Goal: Book appointment/travel/reservation

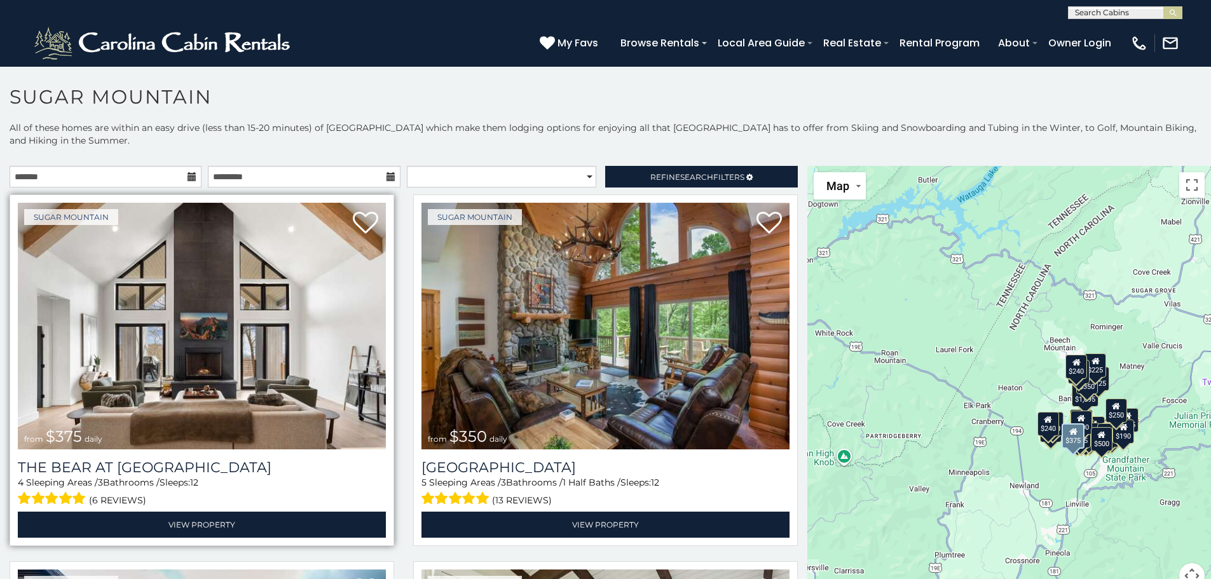
click at [229, 387] on img at bounding box center [202, 326] width 368 height 247
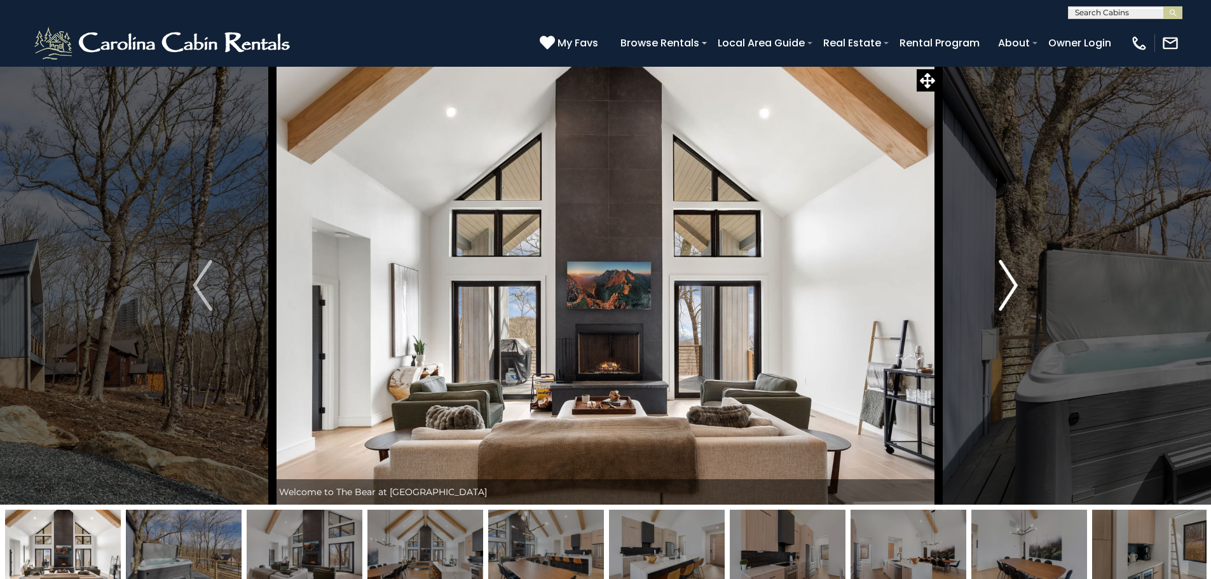
click at [1012, 289] on img "Next" at bounding box center [1008, 285] width 19 height 51
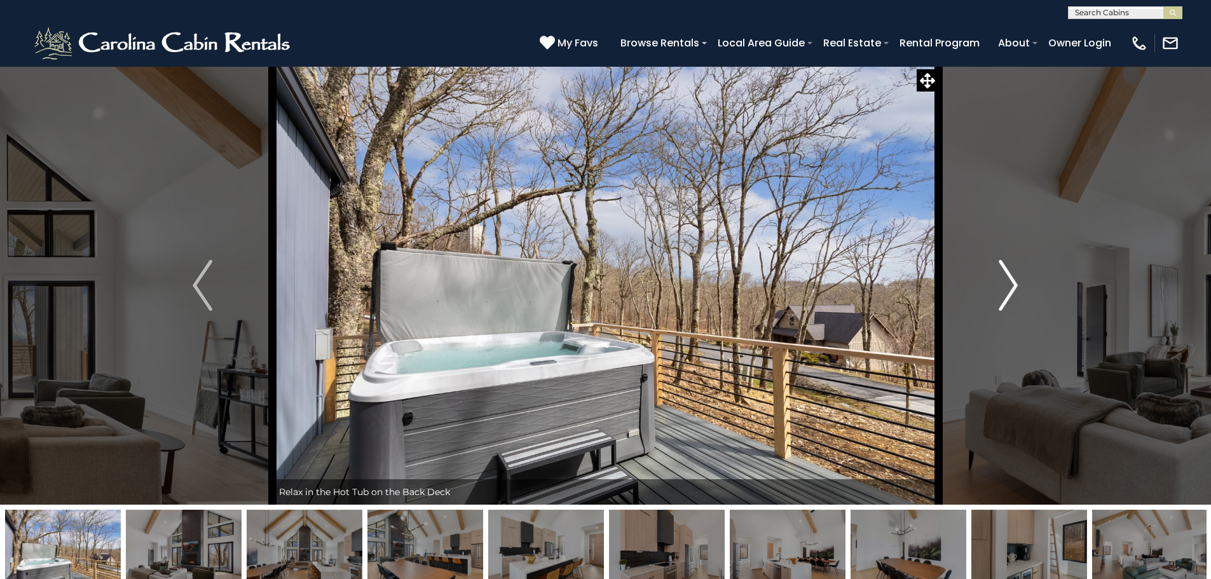
click at [1012, 289] on img "Next" at bounding box center [1008, 285] width 19 height 51
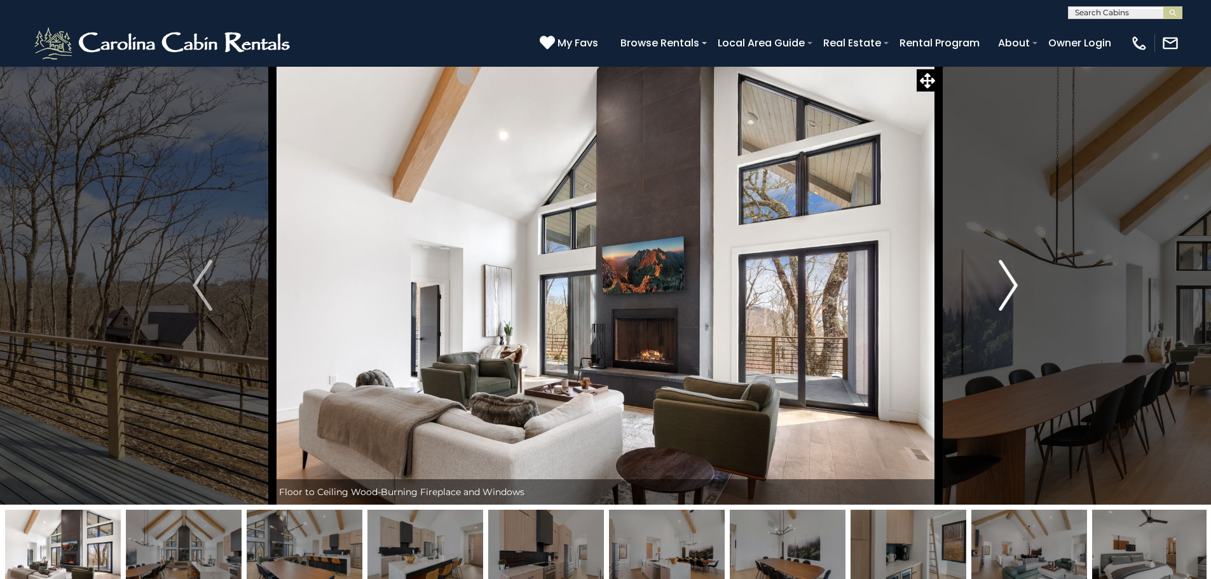
click at [1012, 289] on img "Next" at bounding box center [1008, 285] width 19 height 51
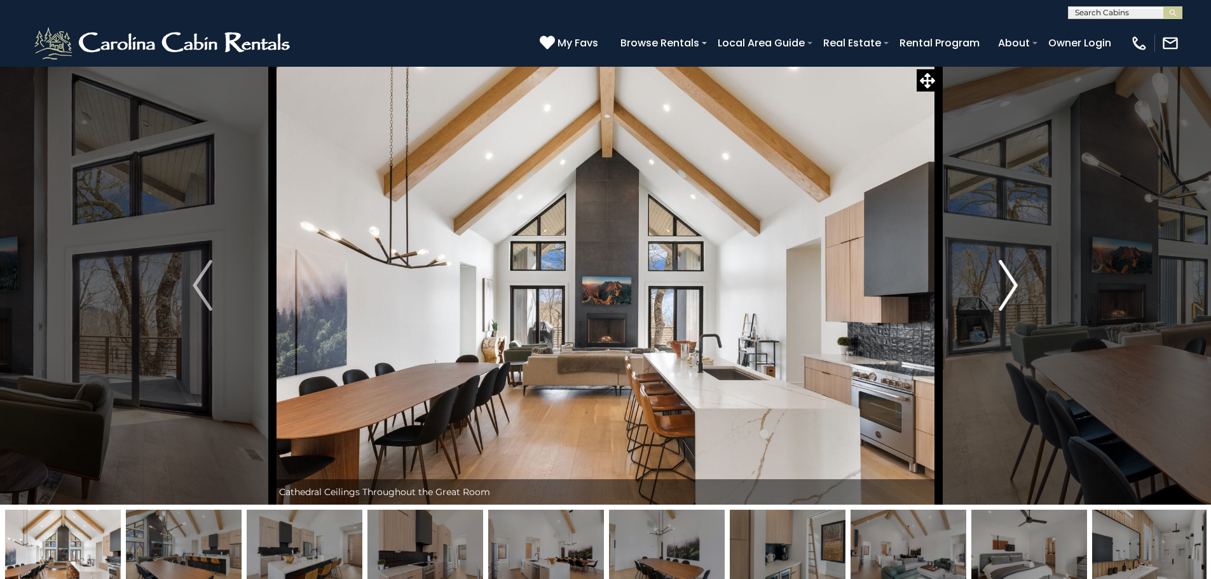
click at [1012, 289] on img "Next" at bounding box center [1008, 285] width 19 height 51
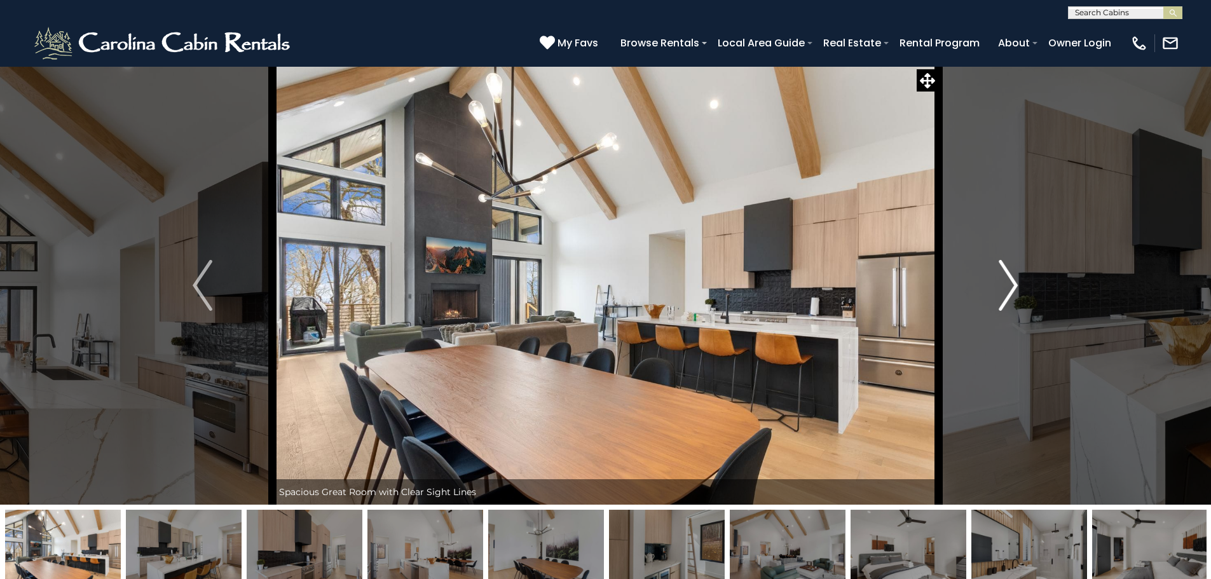
click at [1012, 289] on img "Next" at bounding box center [1008, 285] width 19 height 51
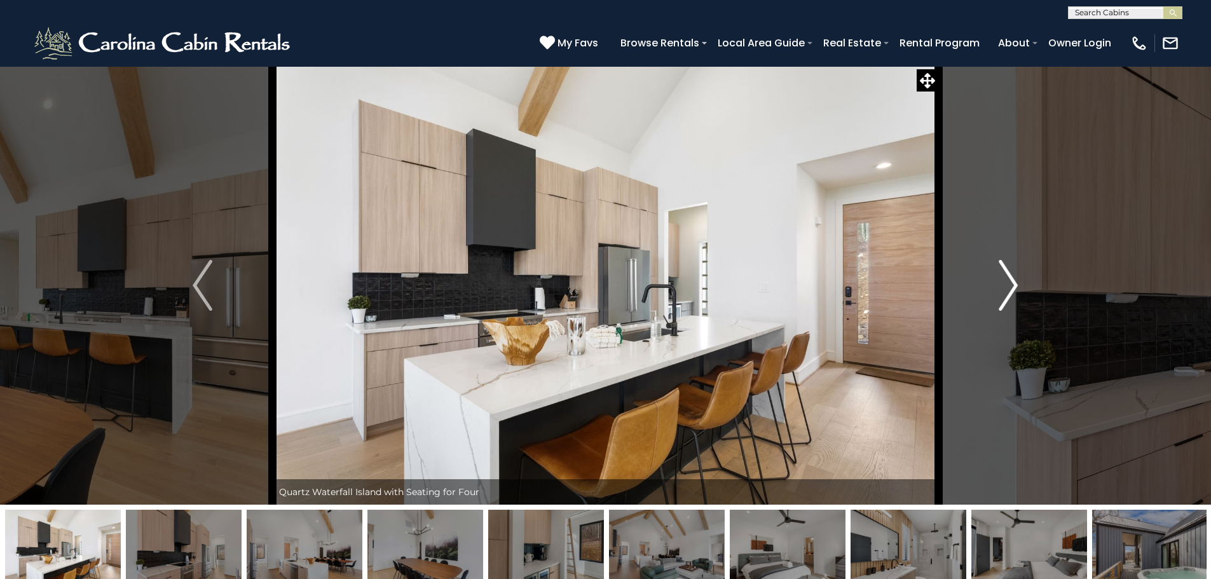
click at [1012, 289] on img "Next" at bounding box center [1008, 285] width 19 height 51
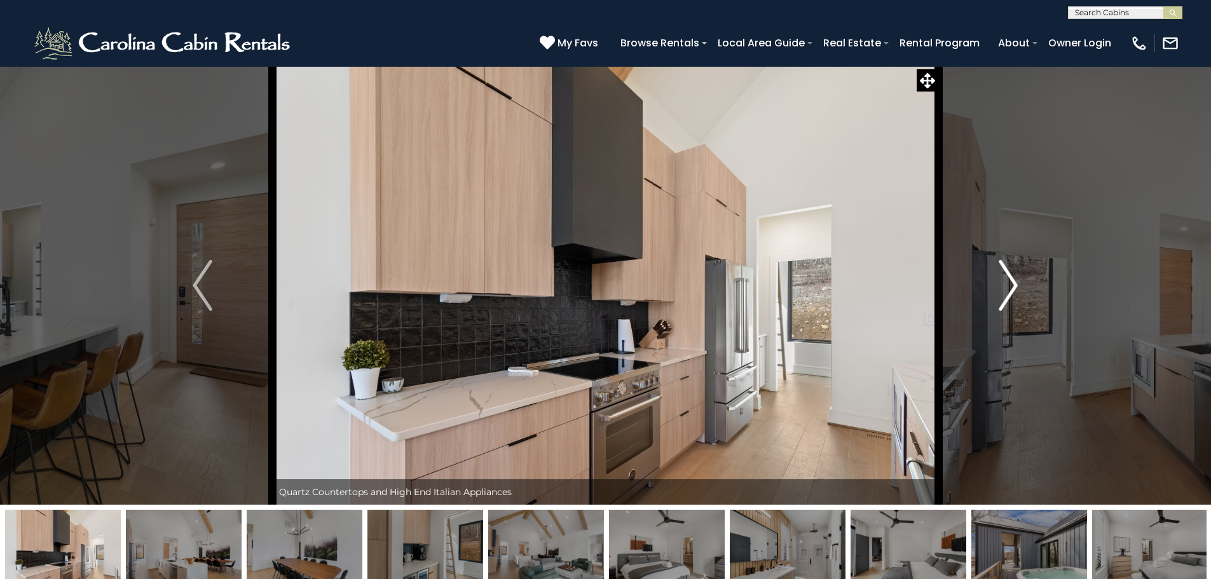
click at [1012, 289] on img "Next" at bounding box center [1008, 285] width 19 height 51
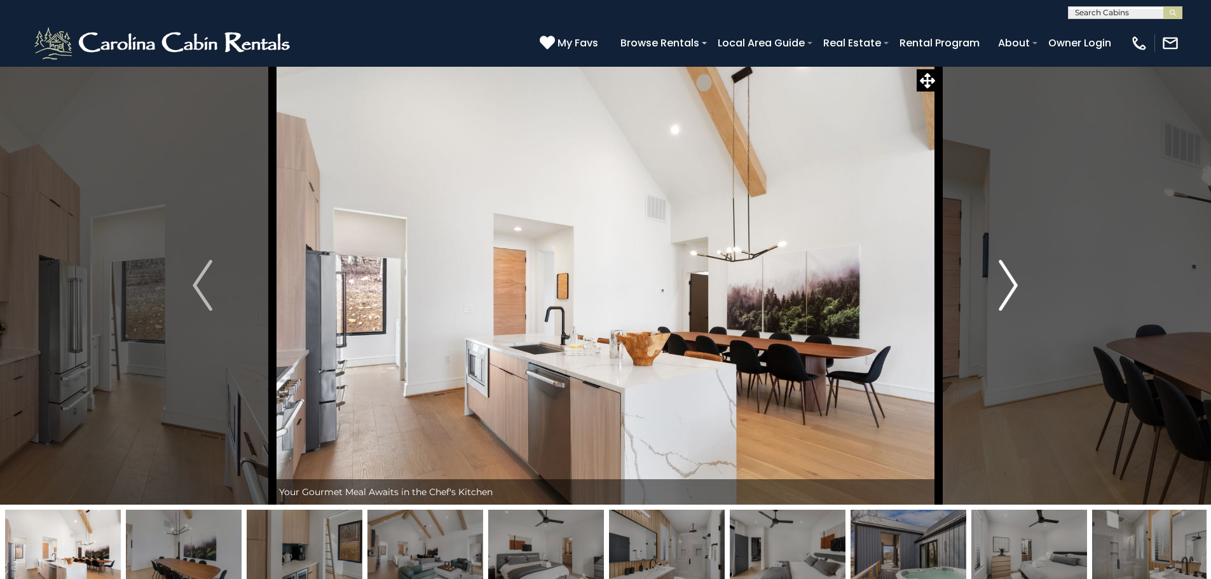
click at [1012, 289] on img "Next" at bounding box center [1008, 285] width 19 height 51
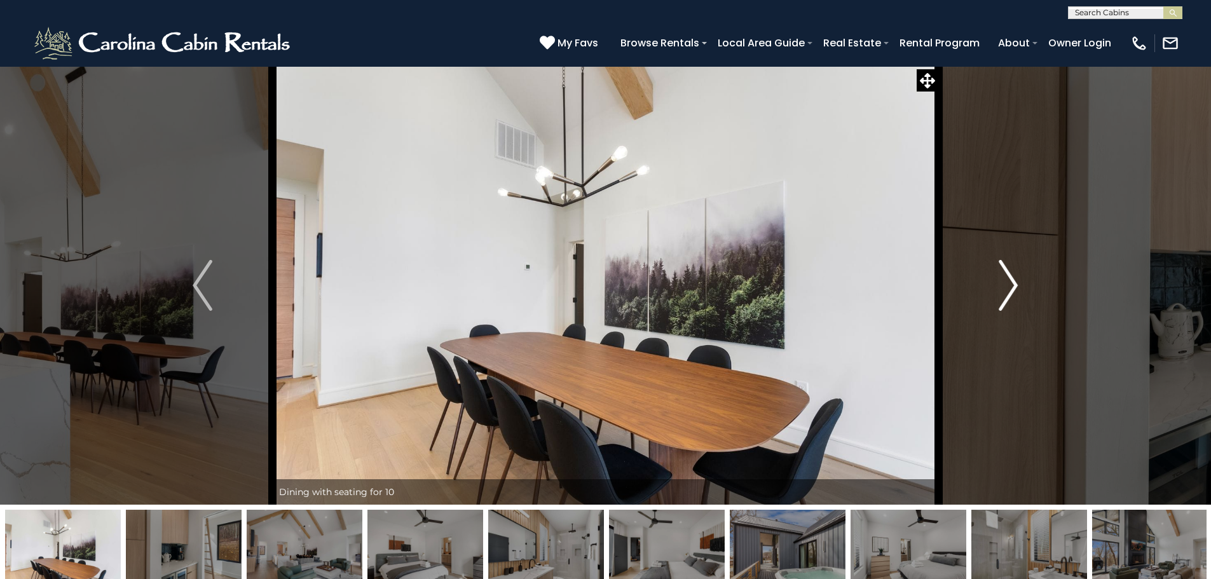
click at [1012, 289] on img "Next" at bounding box center [1008, 285] width 19 height 51
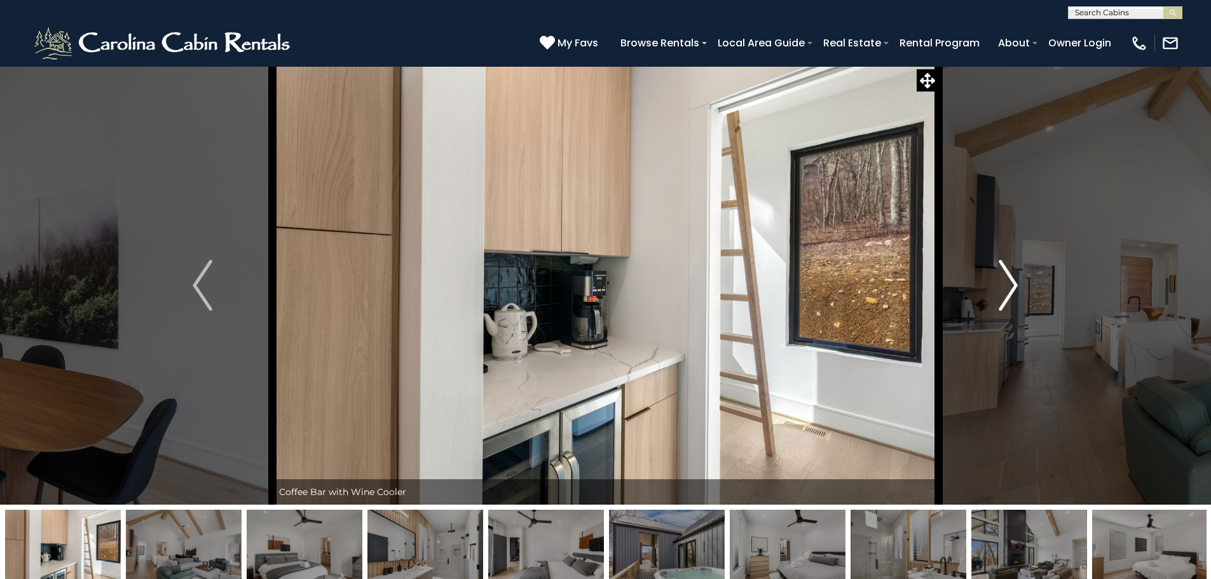
click at [1012, 289] on img "Next" at bounding box center [1008, 285] width 19 height 51
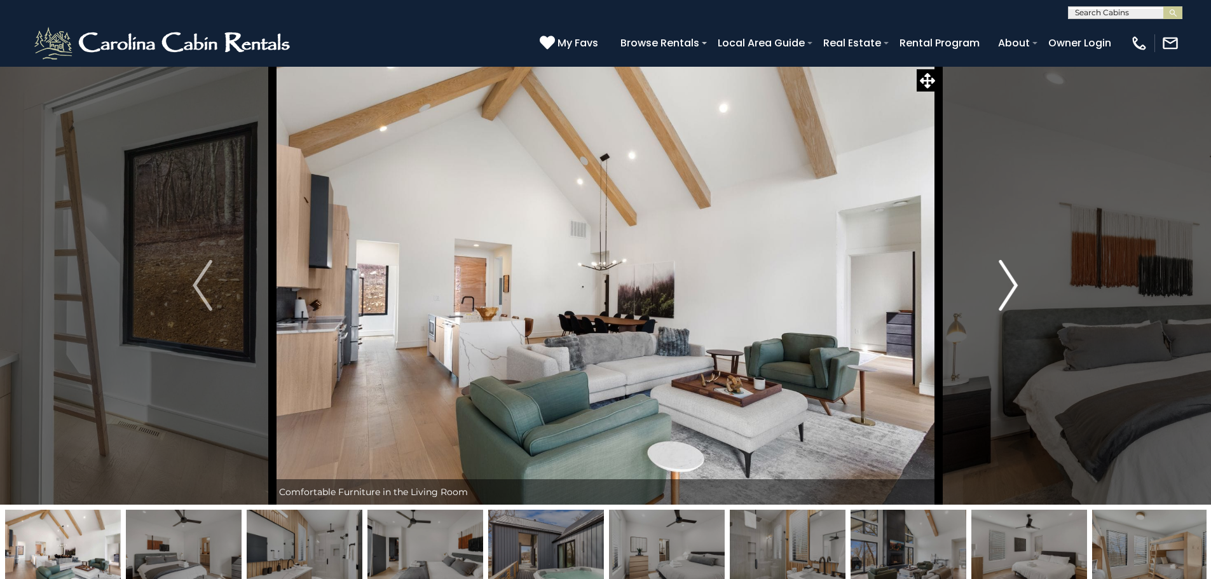
click at [1012, 289] on img "Next" at bounding box center [1008, 285] width 19 height 51
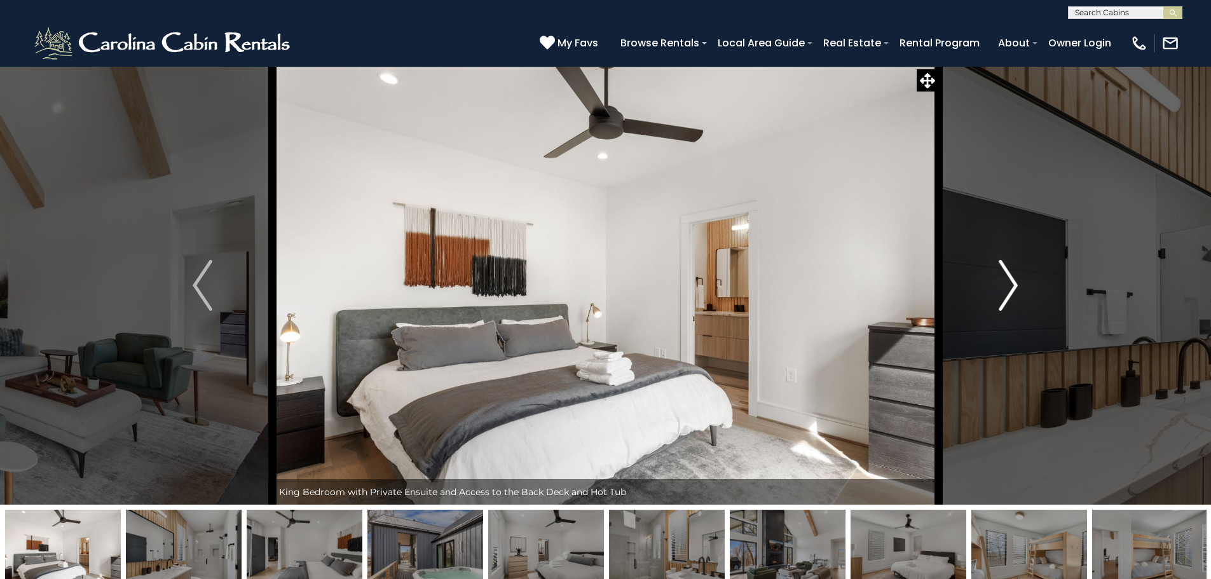
click at [1012, 289] on img "Next" at bounding box center [1008, 285] width 19 height 51
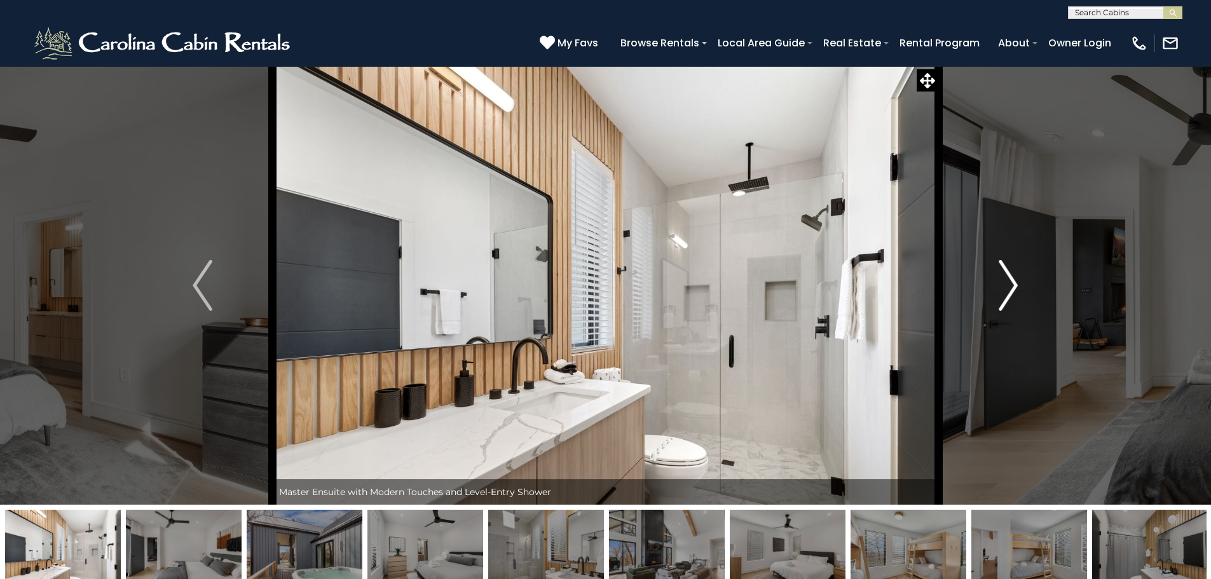
click at [1012, 289] on img "Next" at bounding box center [1008, 285] width 19 height 51
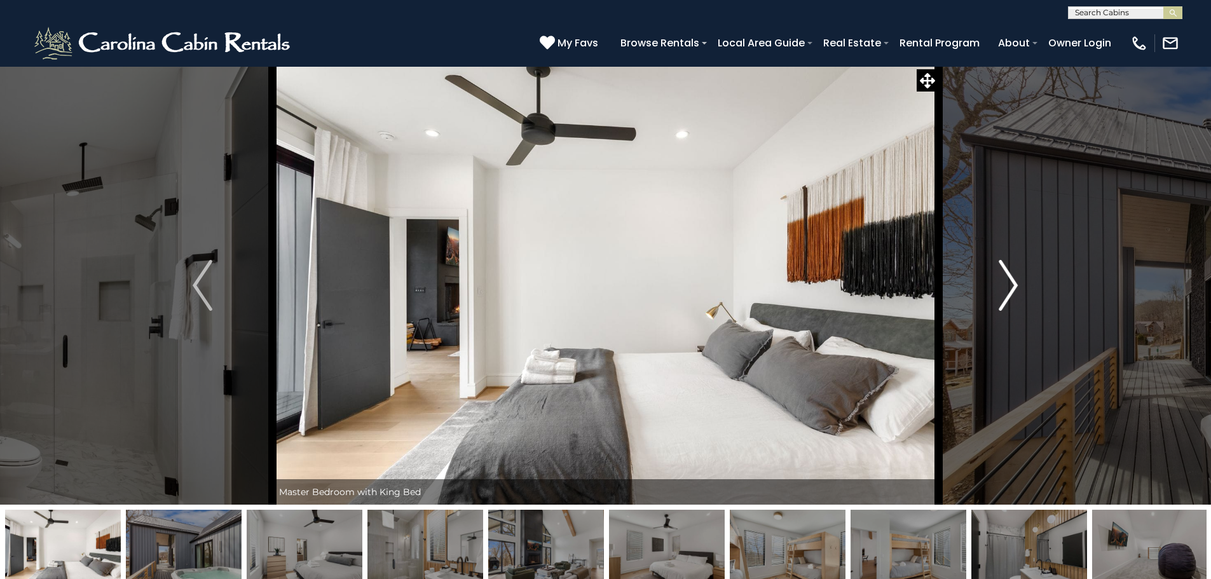
click at [1012, 289] on img "Next" at bounding box center [1008, 285] width 19 height 51
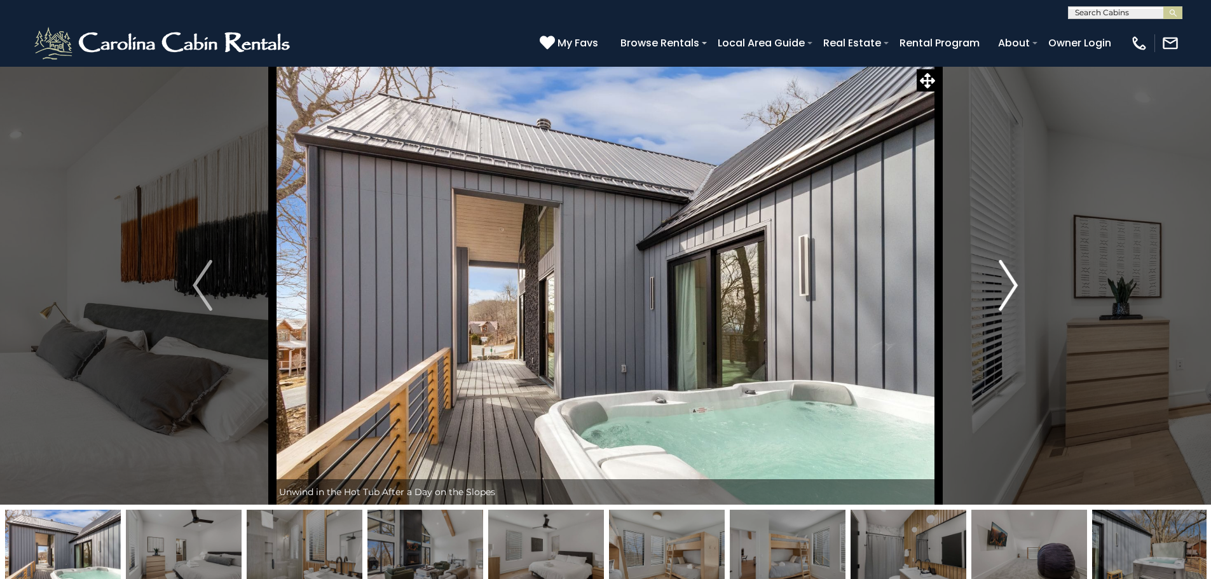
click at [1012, 289] on img "Next" at bounding box center [1008, 285] width 19 height 51
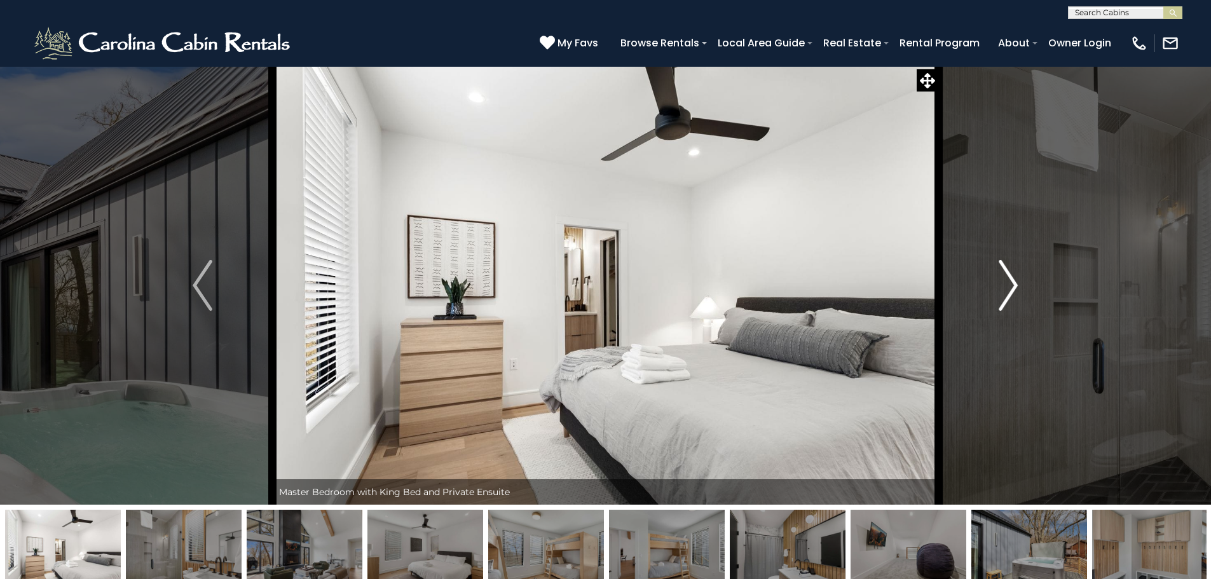
click at [1012, 289] on img "Next" at bounding box center [1008, 285] width 19 height 51
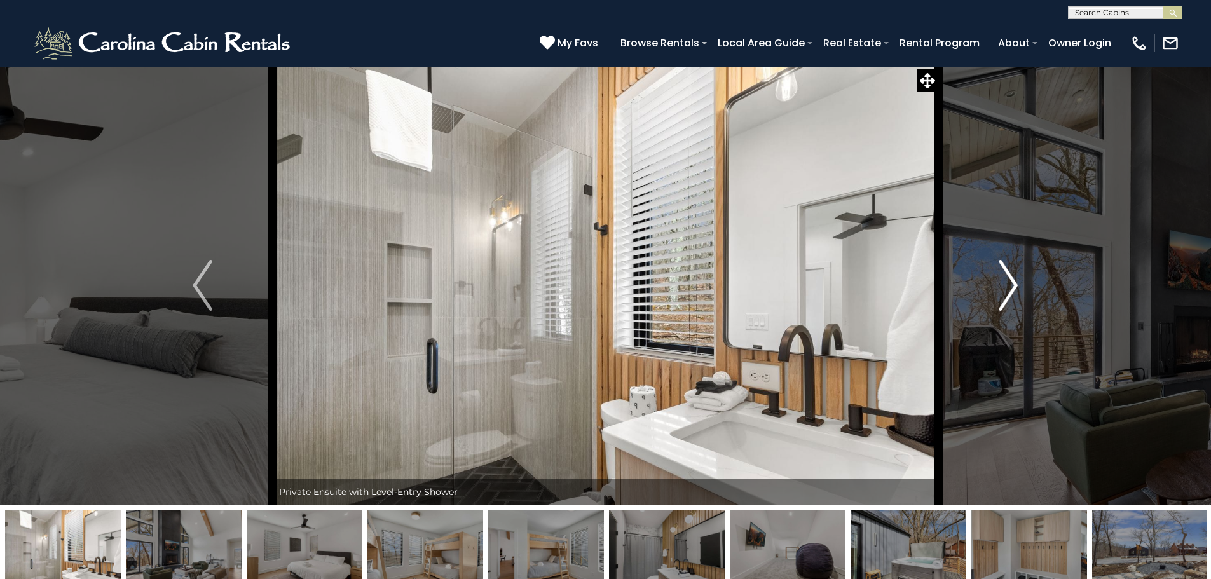
click at [1012, 289] on img "Next" at bounding box center [1008, 285] width 19 height 51
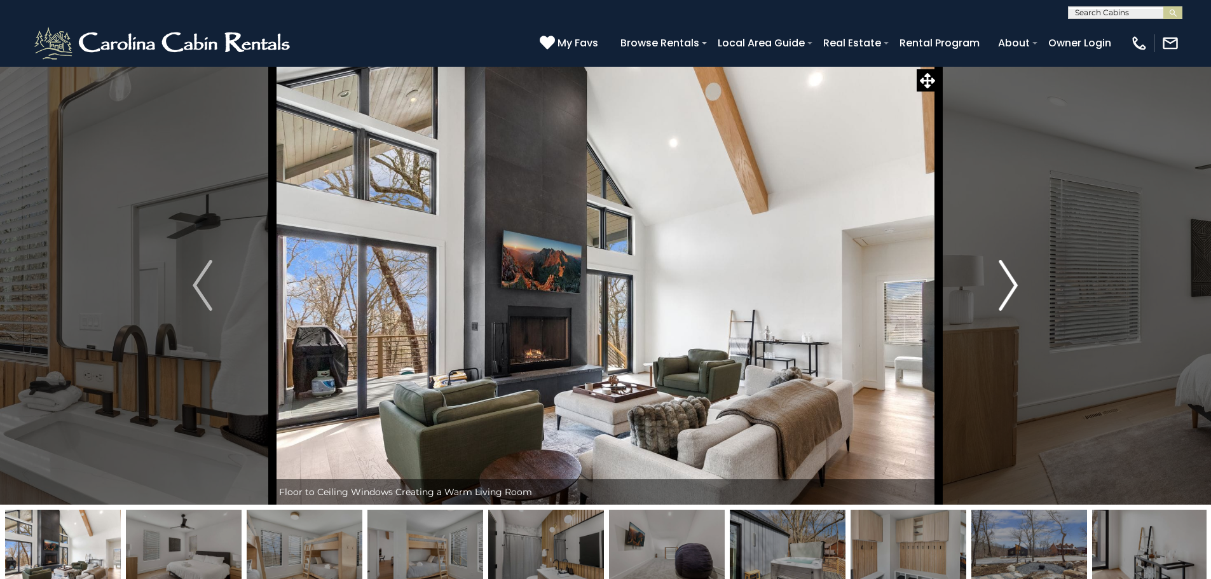
click at [1012, 289] on img "Next" at bounding box center [1008, 285] width 19 height 51
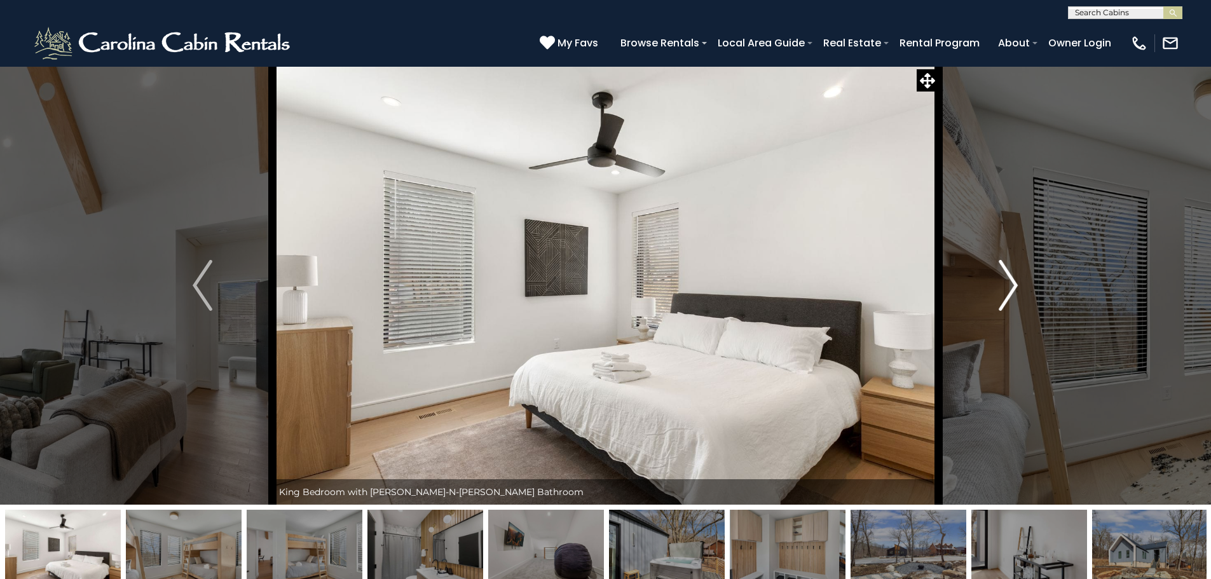
click at [1012, 289] on img "Next" at bounding box center [1008, 285] width 19 height 51
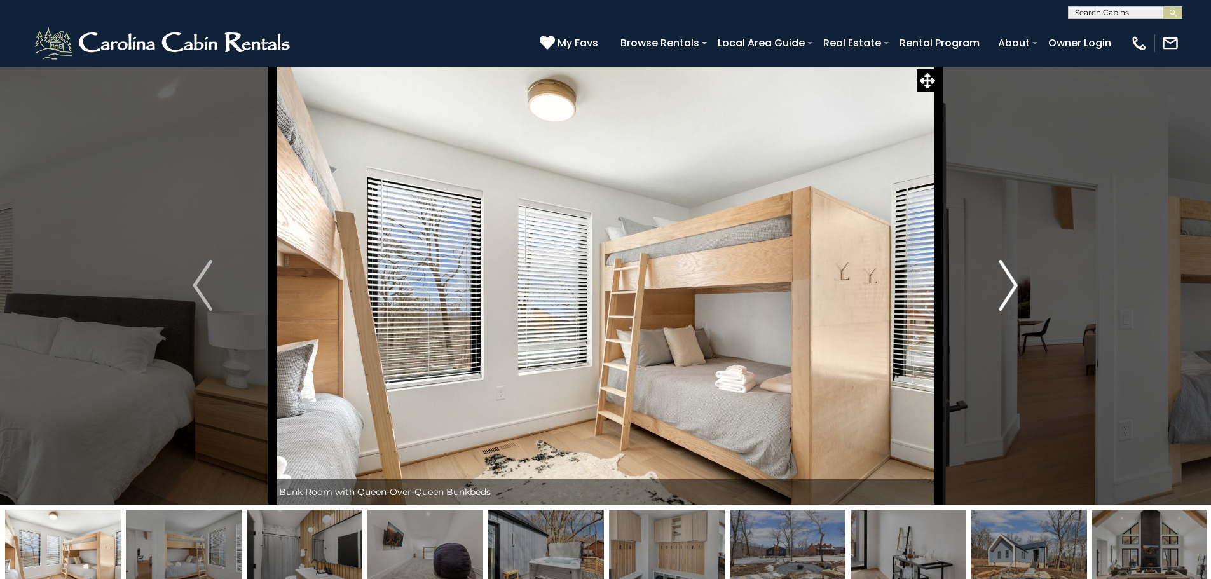
click at [1012, 289] on img "Next" at bounding box center [1008, 285] width 19 height 51
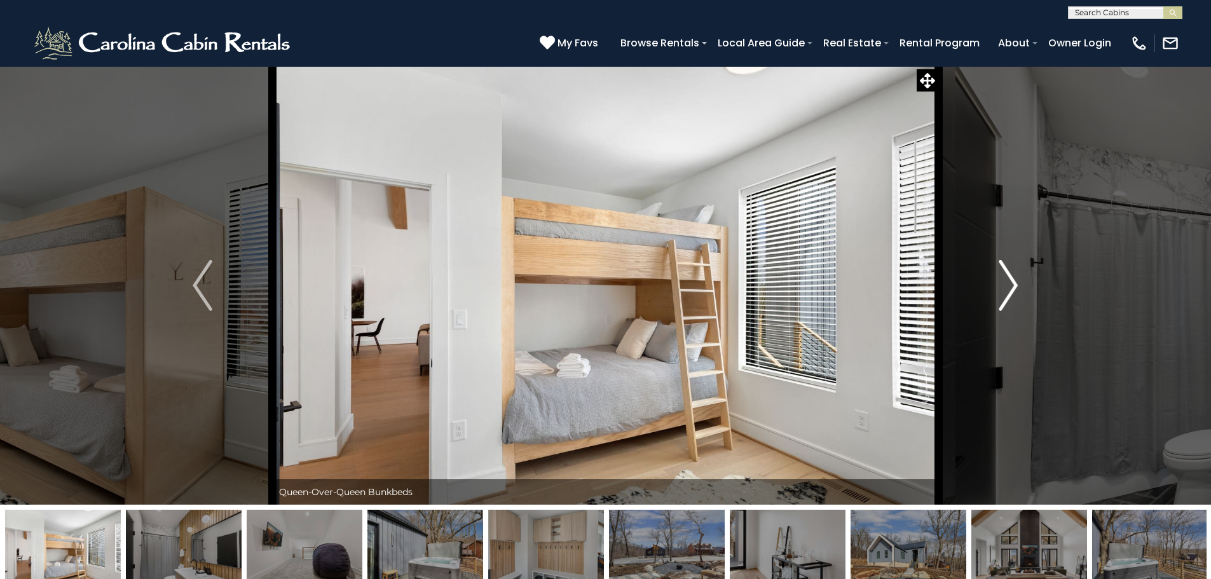
click at [1012, 289] on img "Next" at bounding box center [1008, 285] width 19 height 51
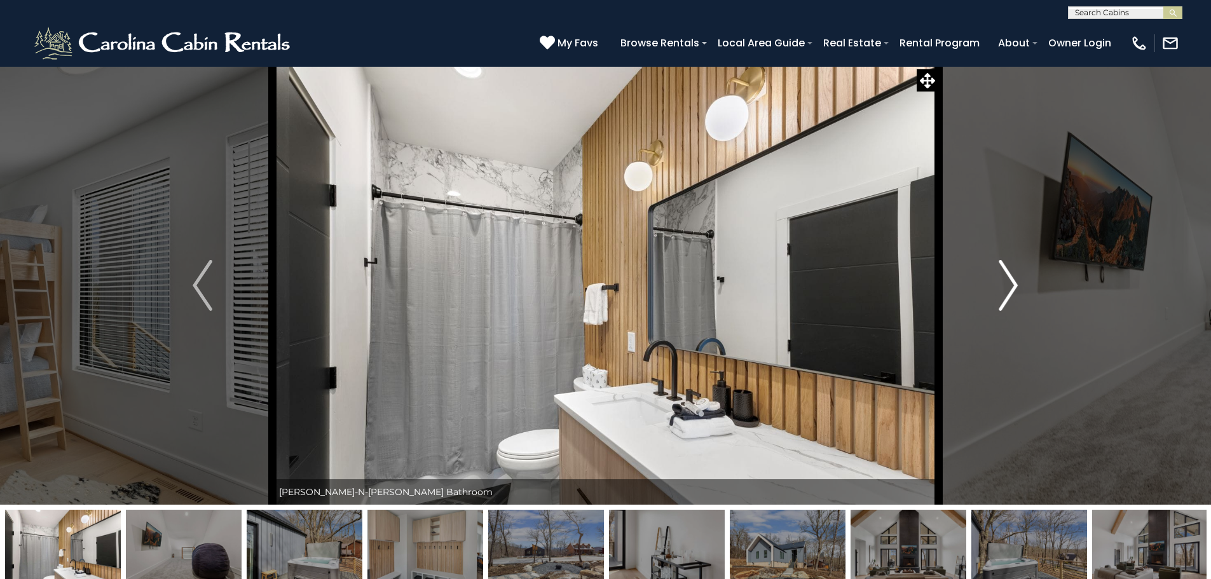
click at [1012, 289] on img "Next" at bounding box center [1008, 285] width 19 height 51
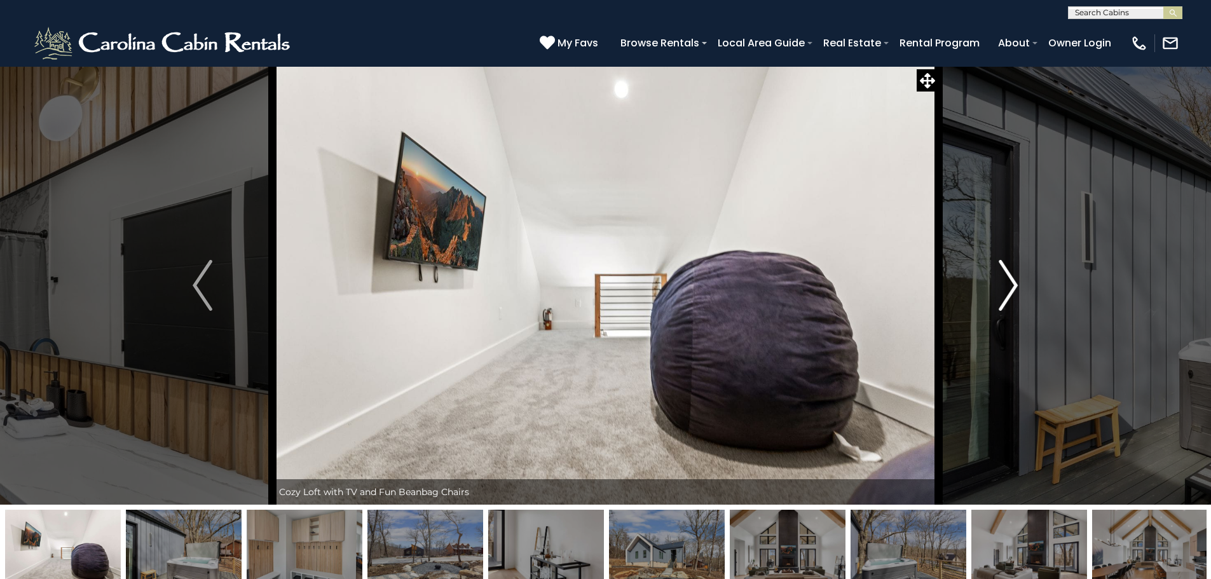
click at [1012, 289] on img "Next" at bounding box center [1008, 285] width 19 height 51
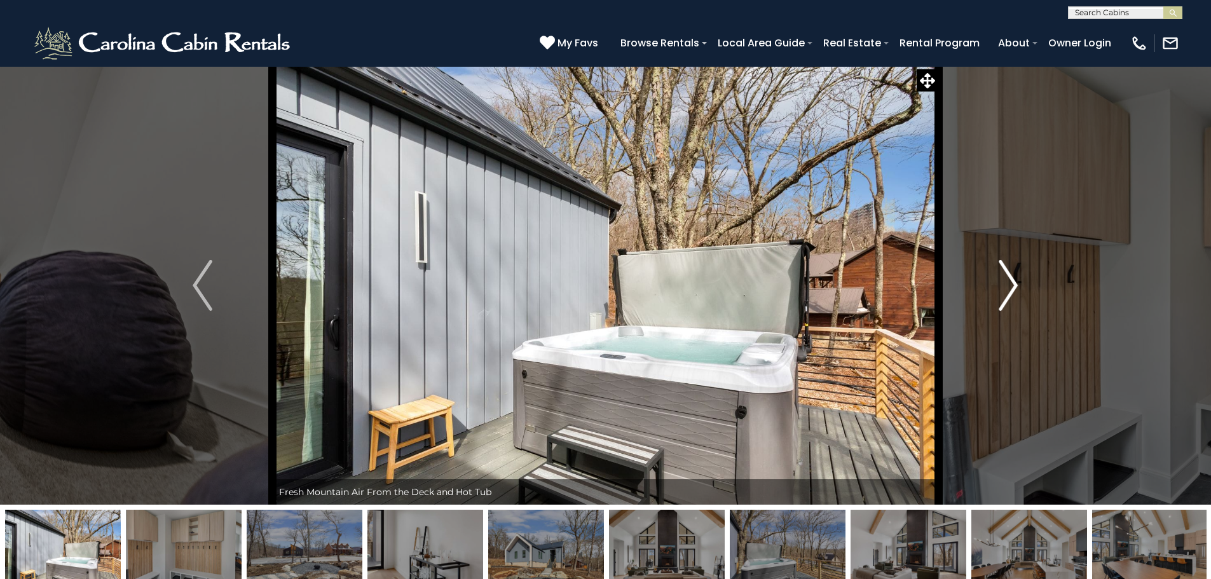
click at [1012, 289] on img "Next" at bounding box center [1008, 285] width 19 height 51
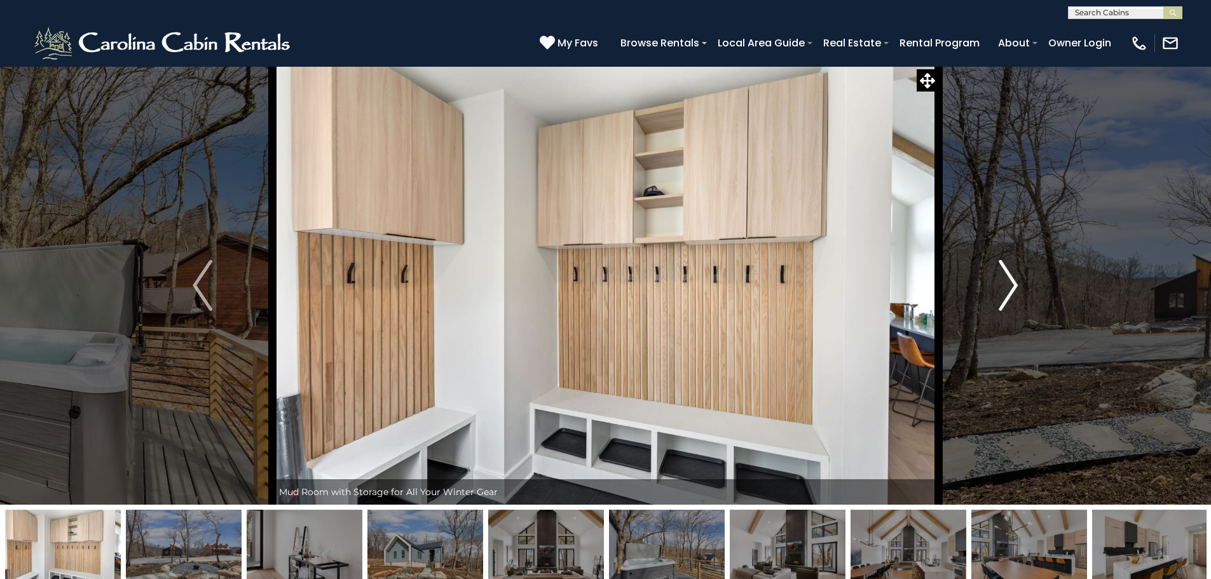
click at [1012, 289] on img "Next" at bounding box center [1008, 285] width 19 height 51
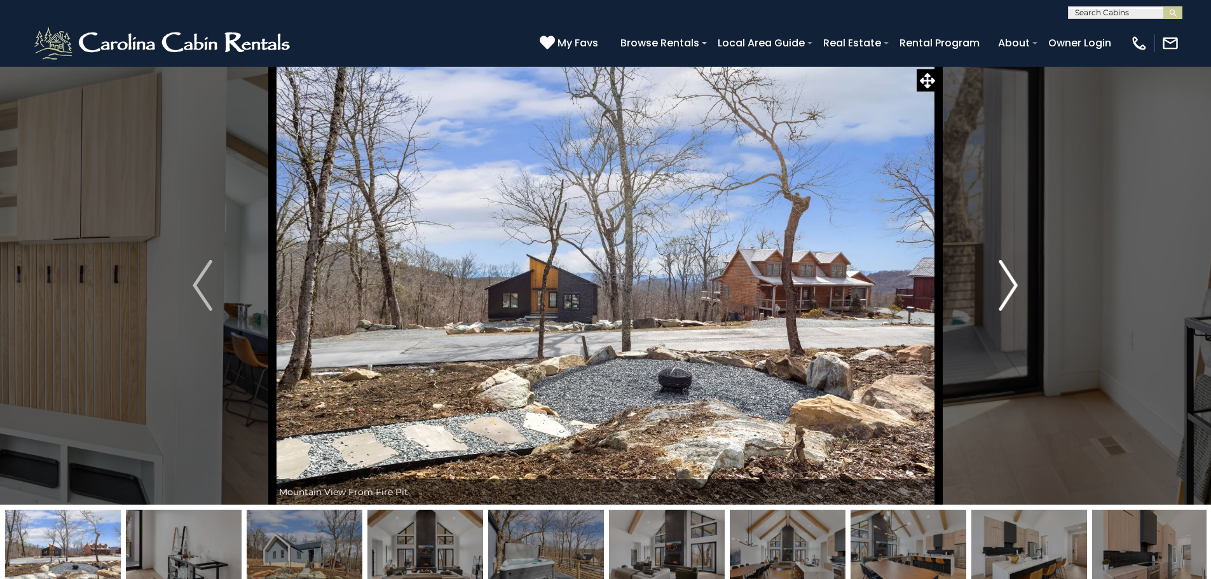
click at [1012, 289] on img "Next" at bounding box center [1008, 285] width 19 height 51
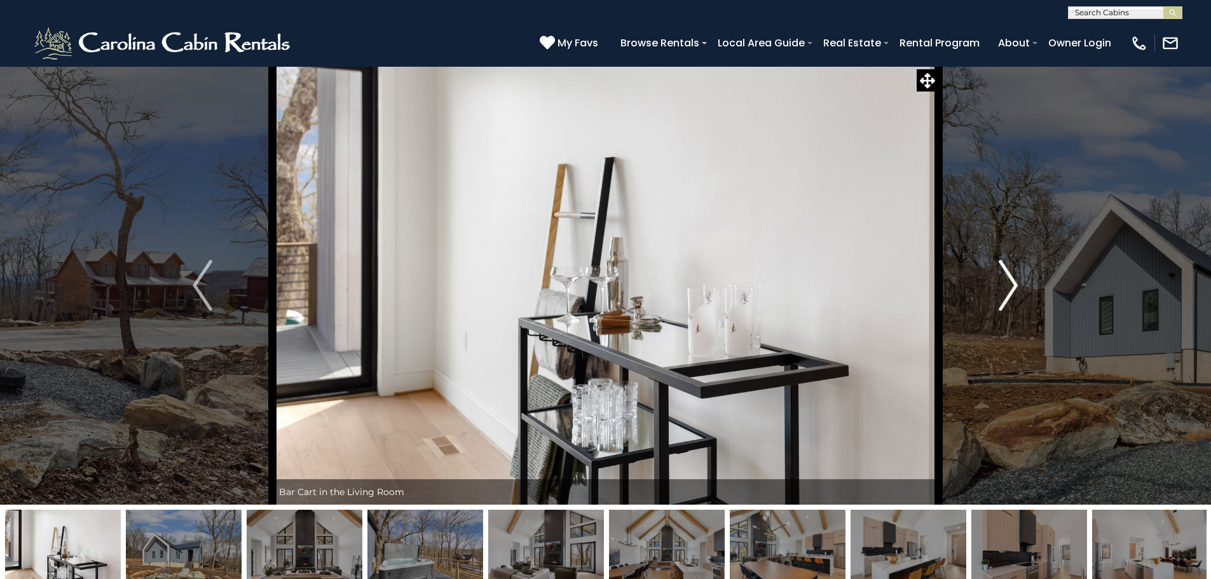
click at [1012, 289] on img "Next" at bounding box center [1008, 285] width 19 height 51
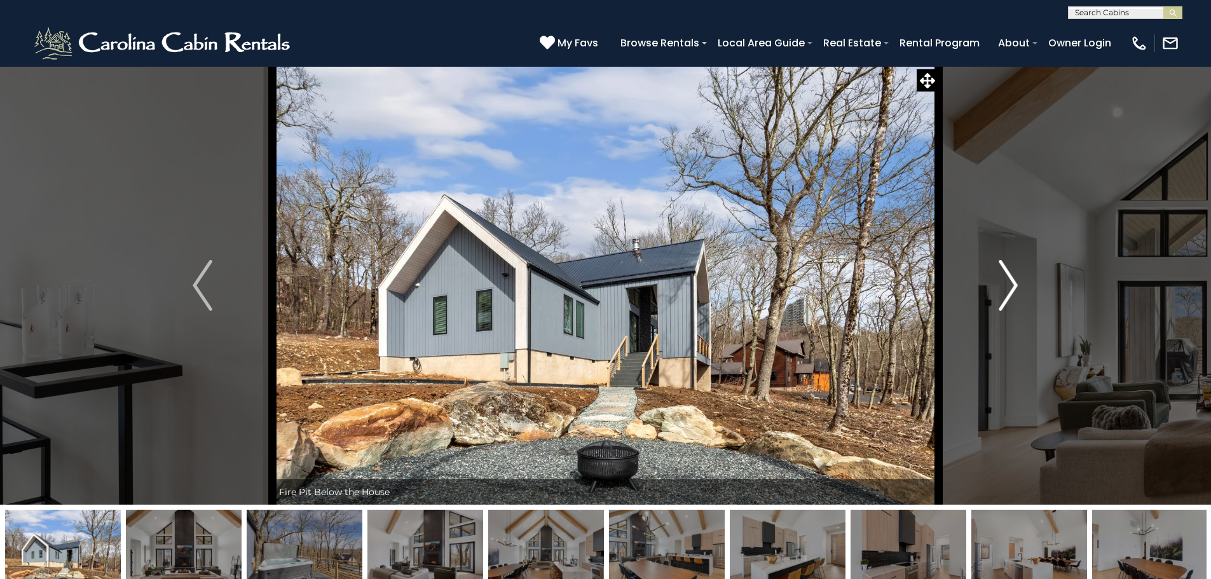
click at [1012, 289] on img "Next" at bounding box center [1008, 285] width 19 height 51
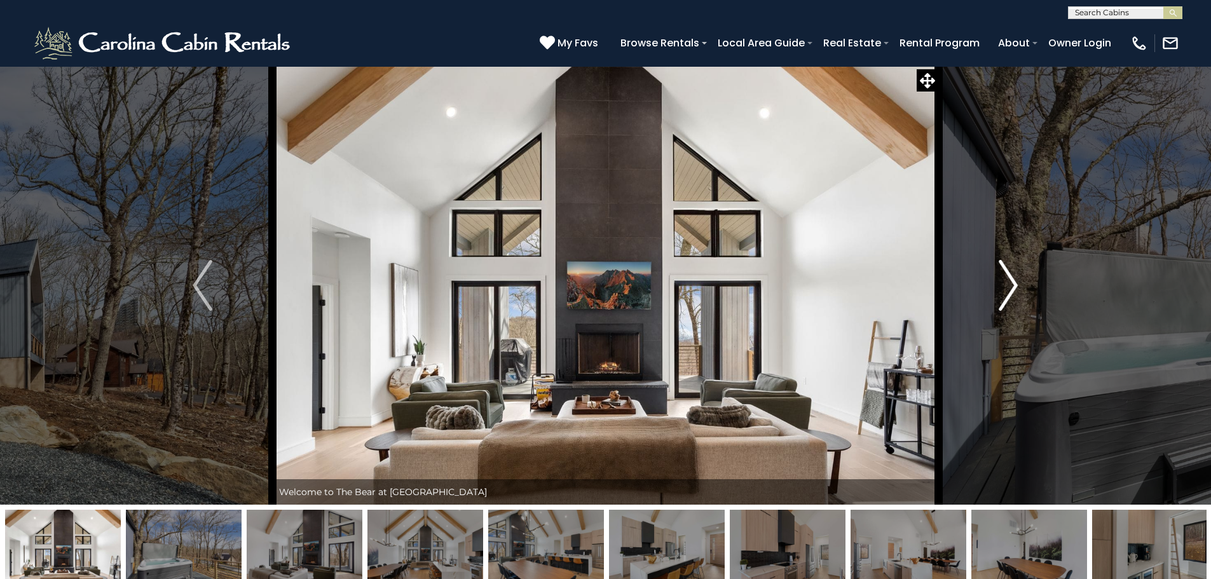
click at [1012, 289] on img "Next" at bounding box center [1008, 285] width 19 height 51
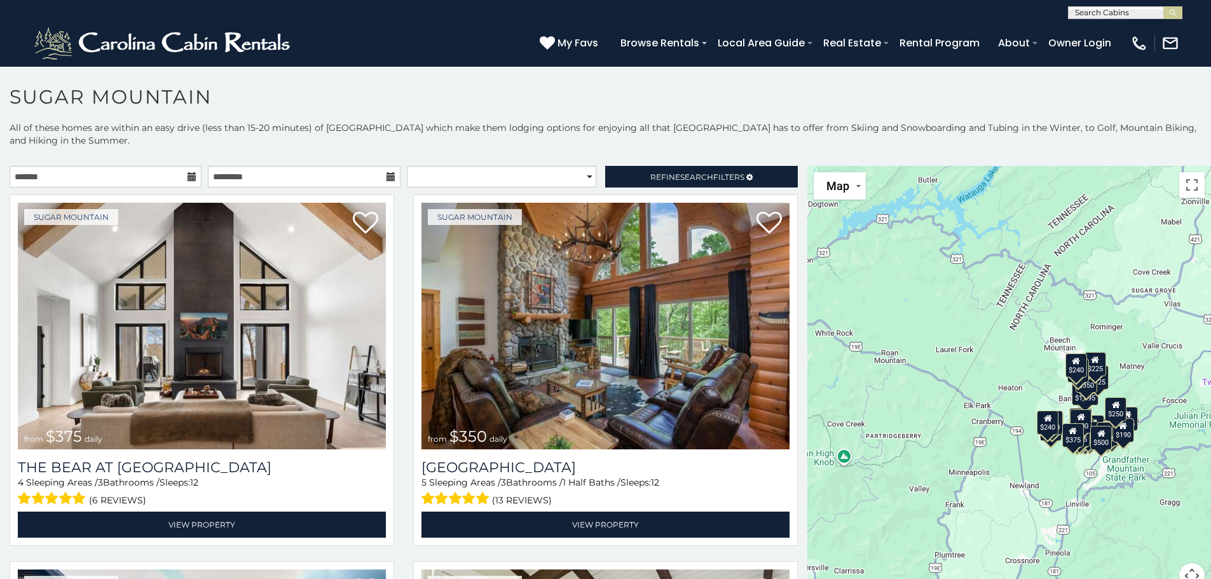
click at [189, 175] on icon at bounding box center [192, 176] width 9 height 9
click at [188, 173] on icon at bounding box center [192, 176] width 9 height 9
click at [160, 175] on input "text" at bounding box center [106, 177] width 192 height 22
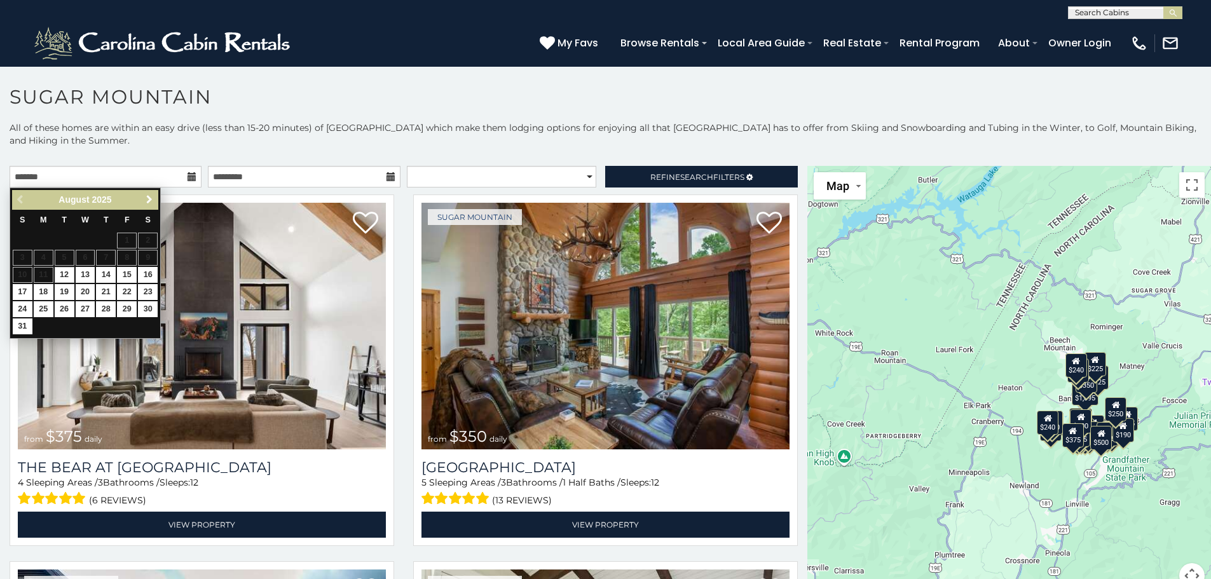
click at [151, 200] on span "Next" at bounding box center [149, 200] width 10 height 10
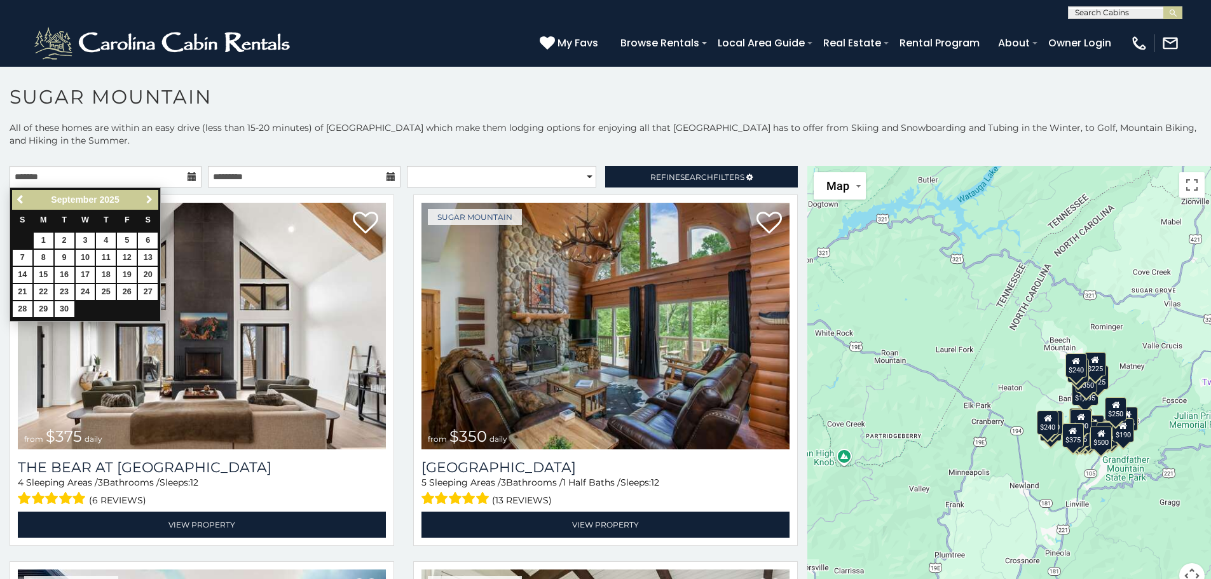
click at [151, 200] on span "Next" at bounding box center [149, 200] width 10 height 10
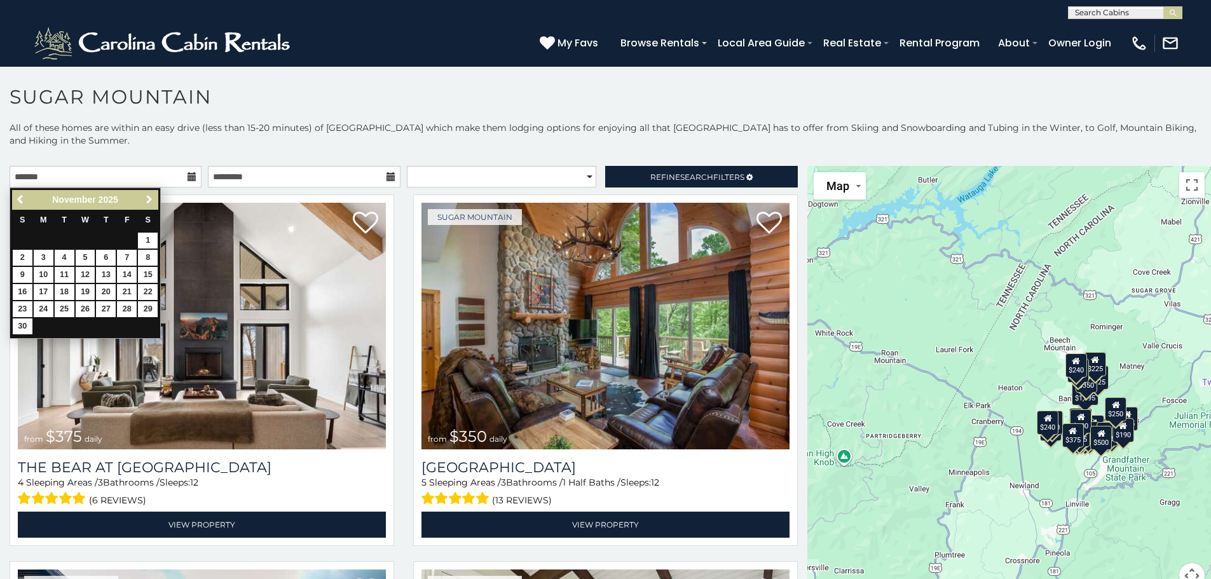
click at [151, 200] on span "Next" at bounding box center [149, 200] width 10 height 10
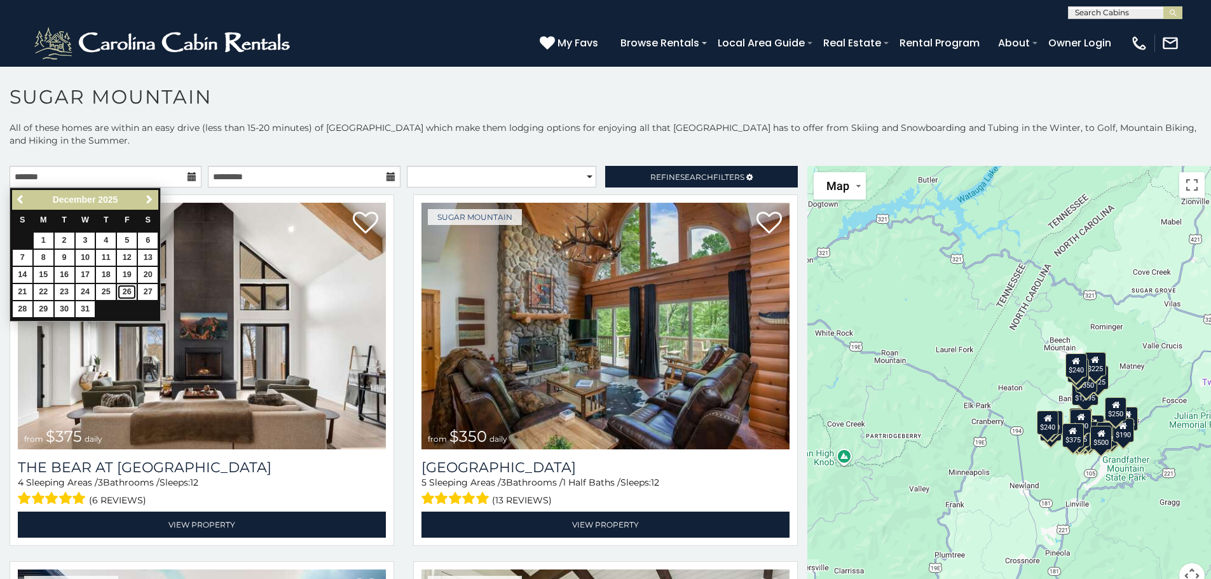
click at [124, 291] on link "26" at bounding box center [127, 292] width 20 height 16
type input "**********"
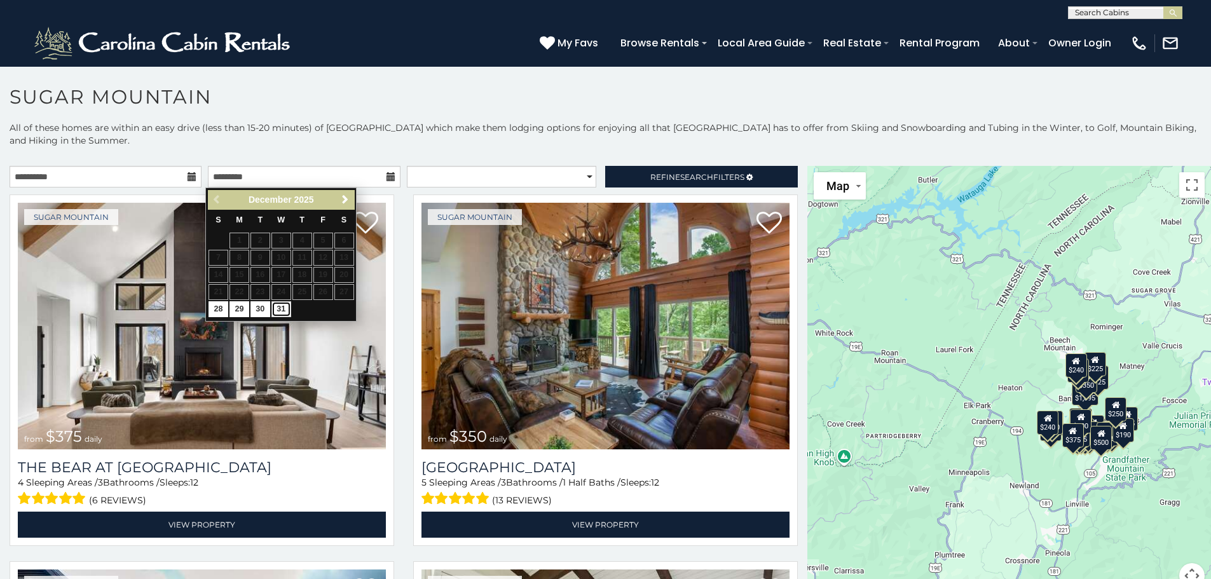
click at [279, 307] on link "31" at bounding box center [282, 309] width 20 height 16
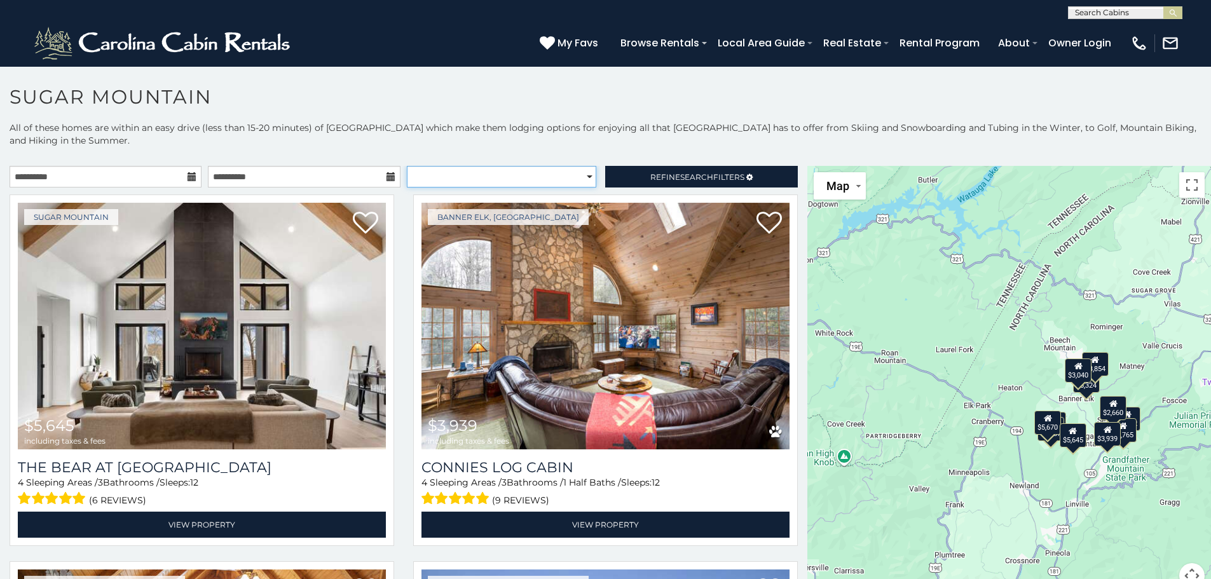
click at [585, 178] on select "**********" at bounding box center [502, 177] width 190 height 22
click at [387, 176] on icon at bounding box center [391, 176] width 9 height 9
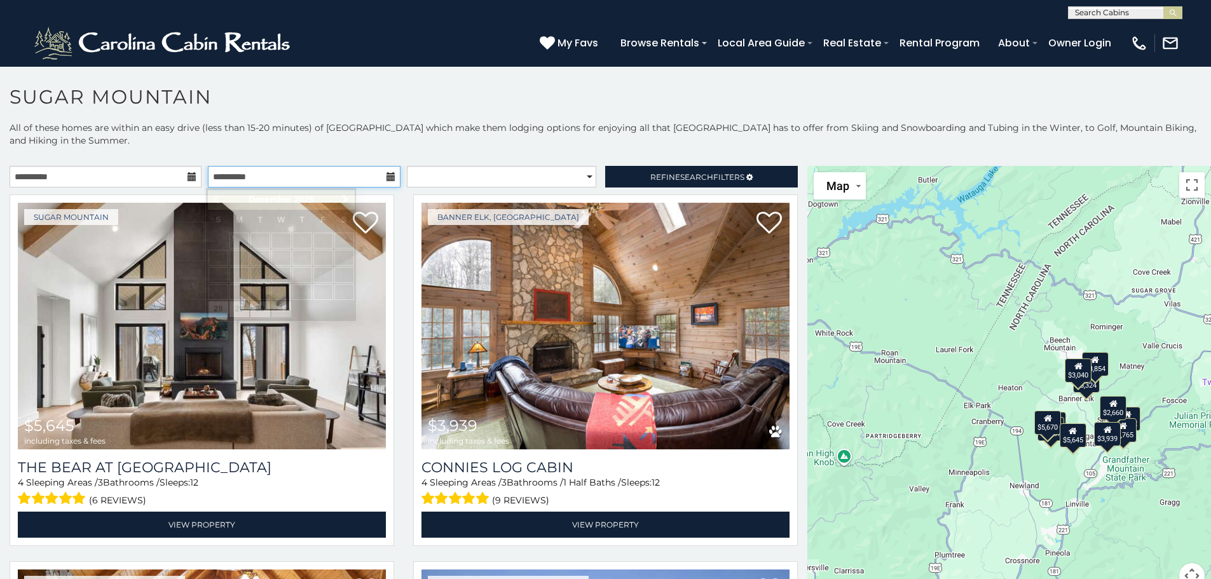
click at [338, 182] on input "**********" at bounding box center [304, 177] width 192 height 22
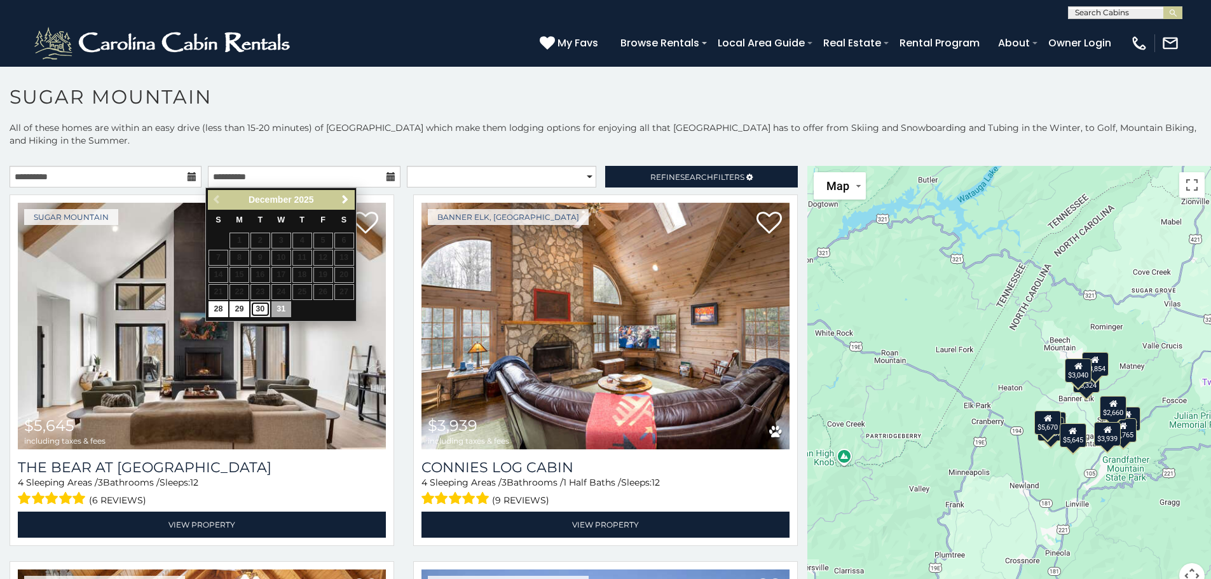
click at [261, 308] on link "30" at bounding box center [261, 309] width 20 height 16
type input "**********"
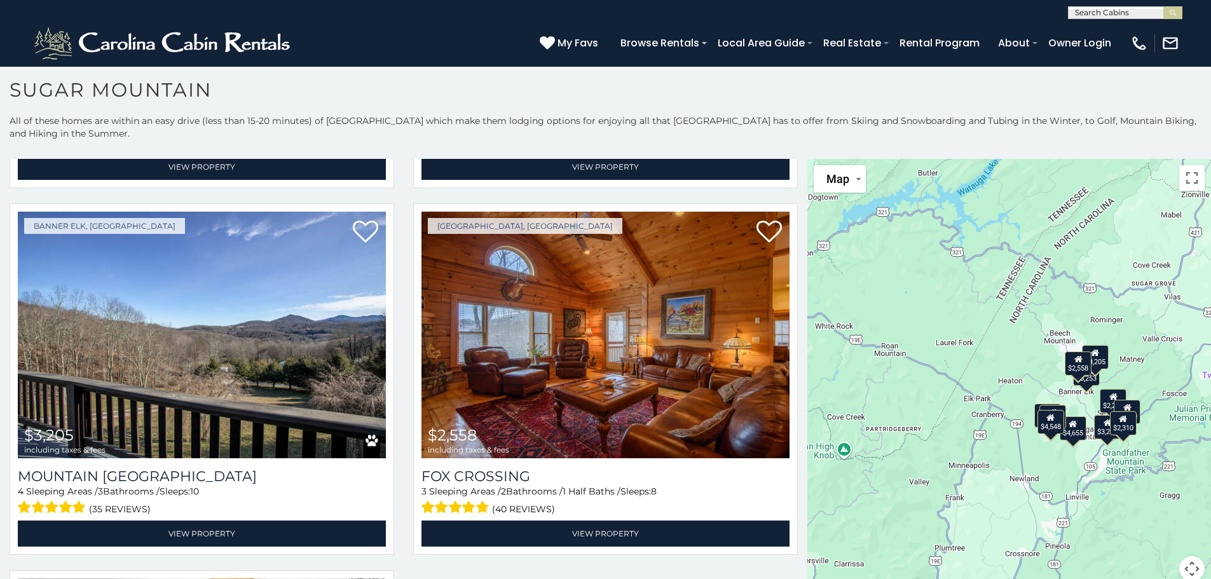
scroll to position [1429, 0]
